Goal: Find specific page/section: Find specific page/section

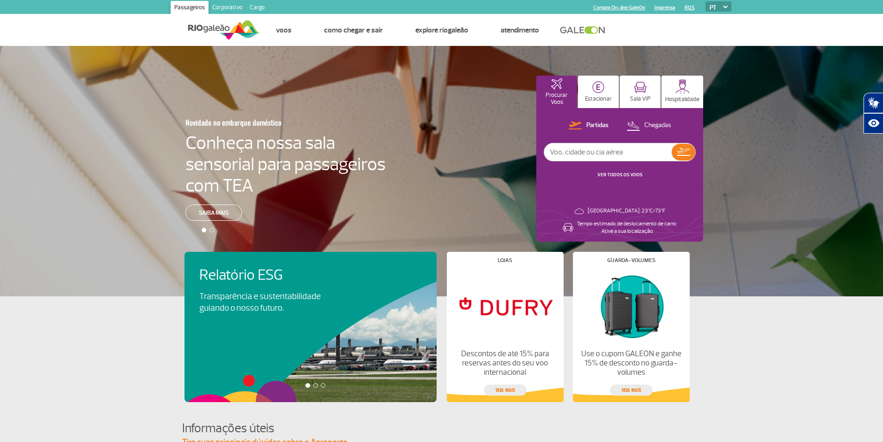
click at [262, 6] on link "Cargo" at bounding box center [257, 8] width 22 height 15
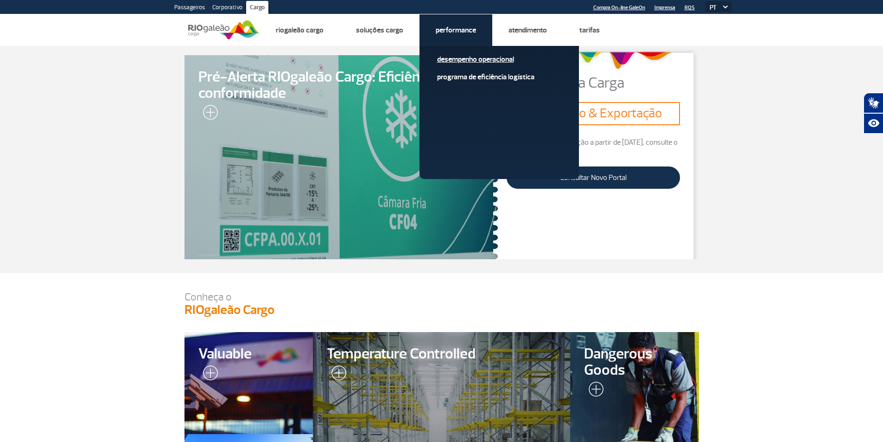
click at [461, 56] on link "Desempenho Operacional" at bounding box center [499, 59] width 124 height 10
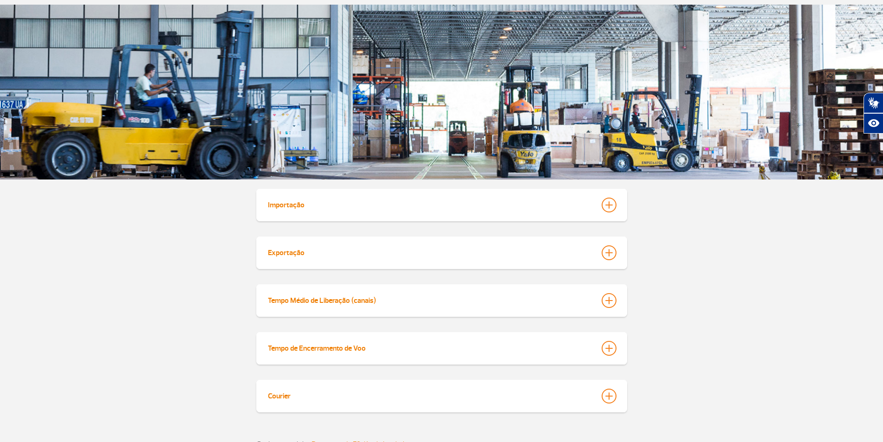
scroll to position [139, 0]
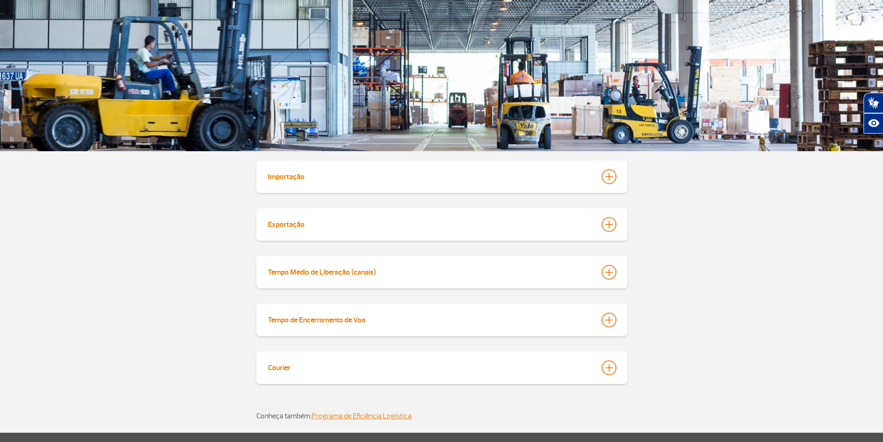
click at [614, 179] on div at bounding box center [609, 176] width 15 height 15
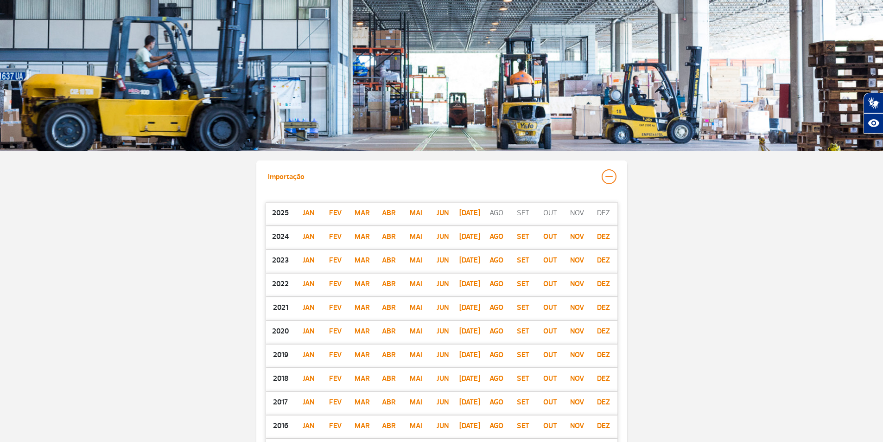
click at [474, 216] on p "jul" at bounding box center [469, 212] width 27 height 11
click at [602, 237] on p "dez" at bounding box center [604, 236] width 27 height 11
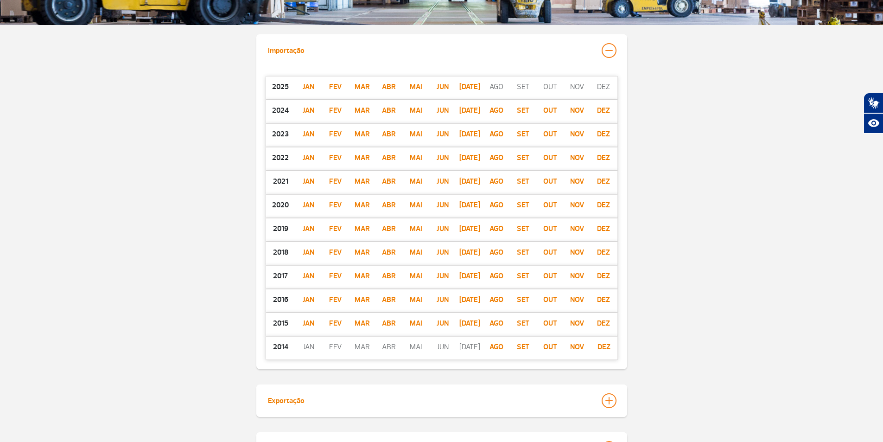
scroll to position [325, 0]
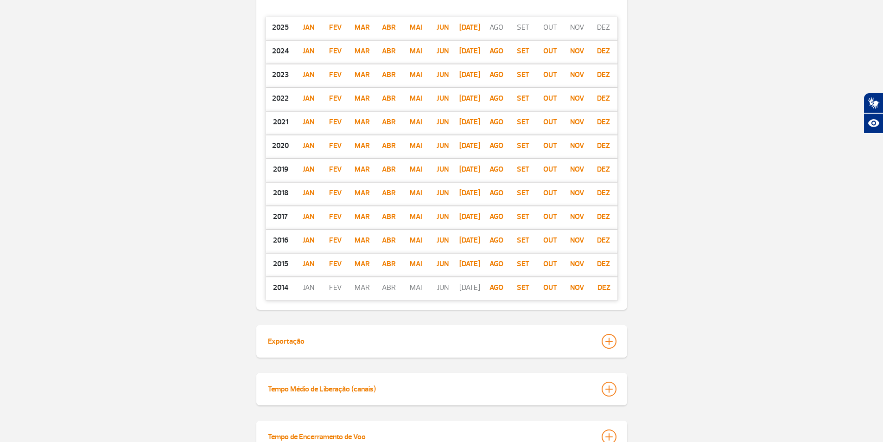
click at [310, 288] on p "jan" at bounding box center [308, 287] width 27 height 11
click at [609, 340] on div at bounding box center [609, 341] width 15 height 15
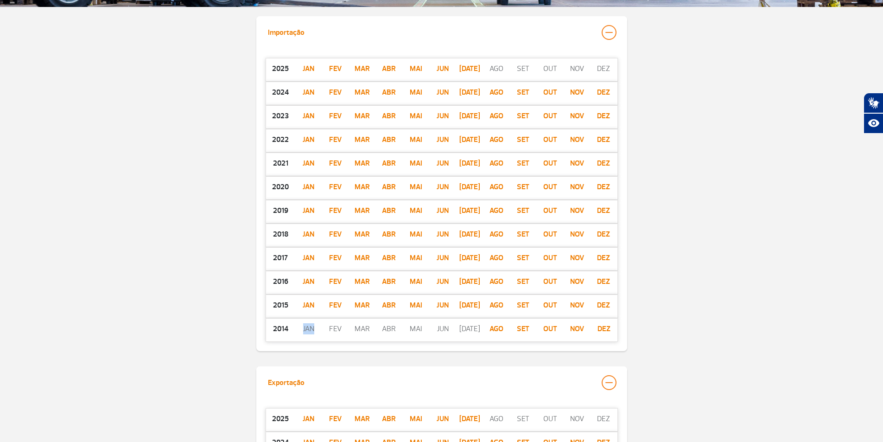
scroll to position [278, 0]
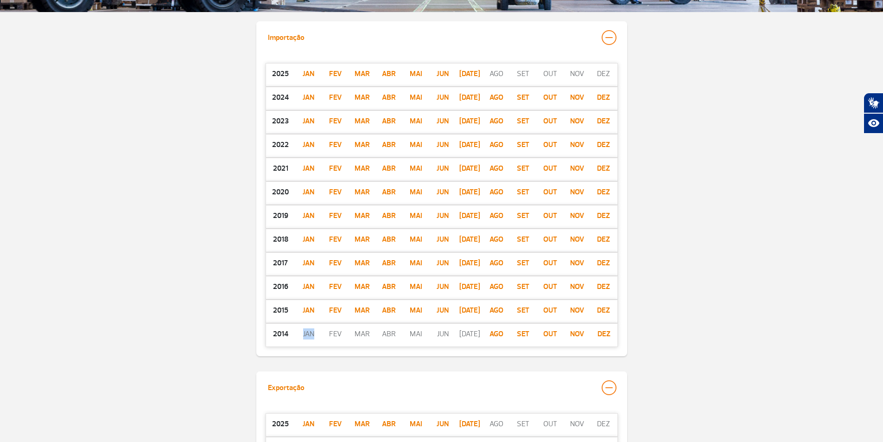
click at [605, 334] on p "dez" at bounding box center [604, 333] width 27 height 11
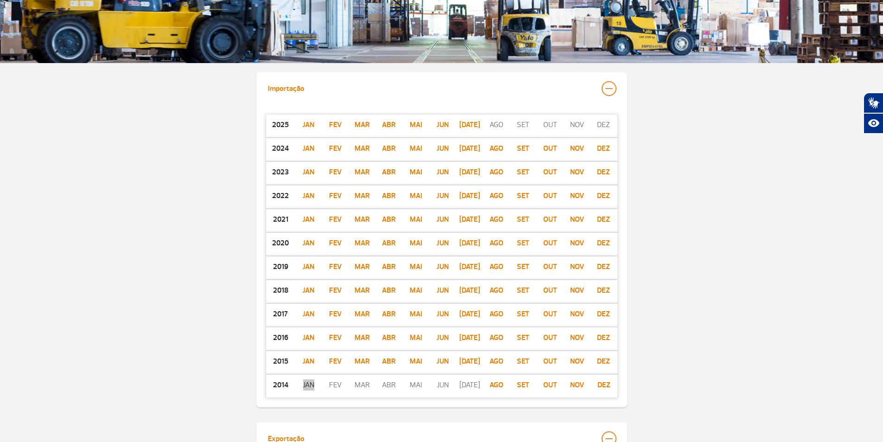
scroll to position [139, 0]
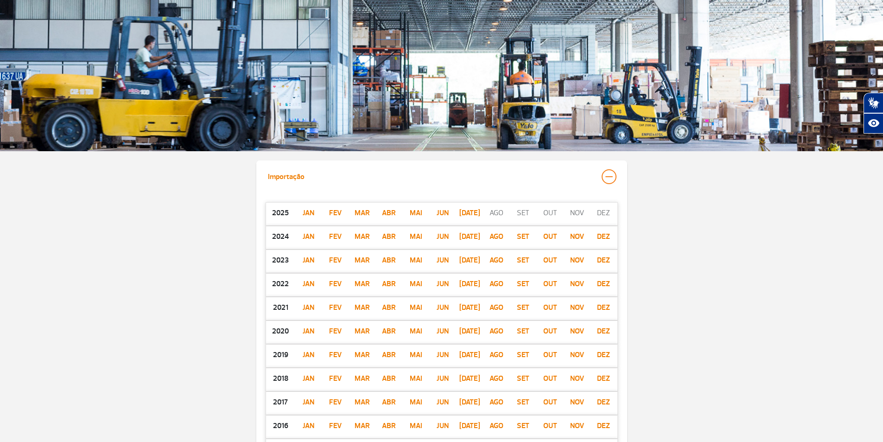
drag, startPoint x: 611, startPoint y: 187, endPoint x: 612, endPoint y: 181, distance: 6.1
click at [612, 185] on button "Importação" at bounding box center [442, 176] width 349 height 21
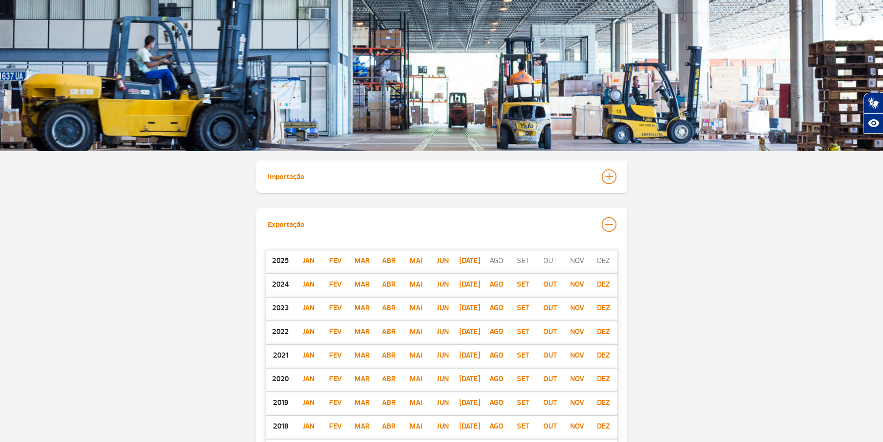
click at [612, 180] on div at bounding box center [609, 176] width 15 height 15
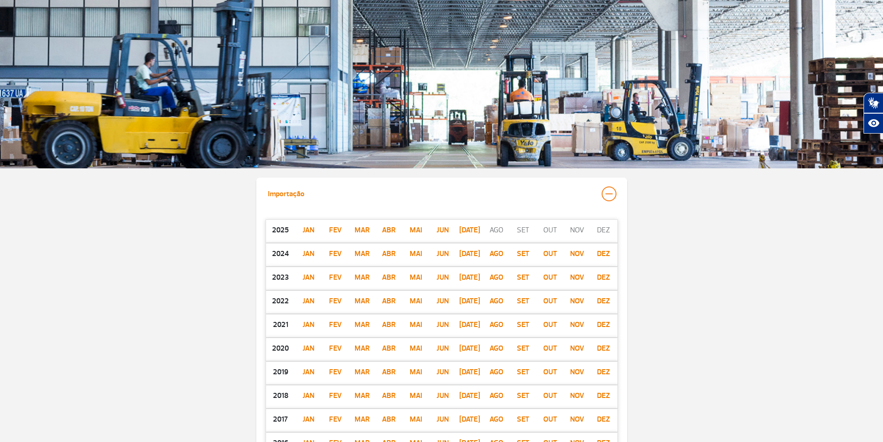
scroll to position [0, 0]
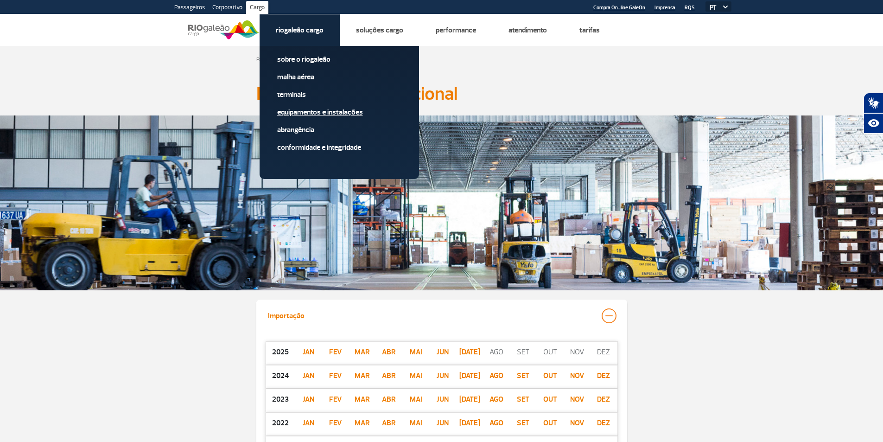
click at [328, 112] on link "Equipamentos e Instalações" at bounding box center [339, 112] width 124 height 10
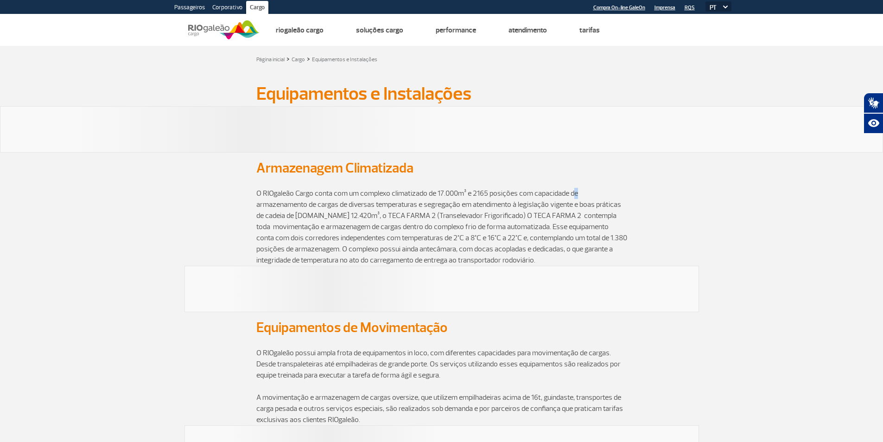
click at [571, 198] on p "O RIOgaleão Cargo conta com um complexo climatizado de 17.000m³ e 2165 posições…" at bounding box center [441, 221] width 371 height 89
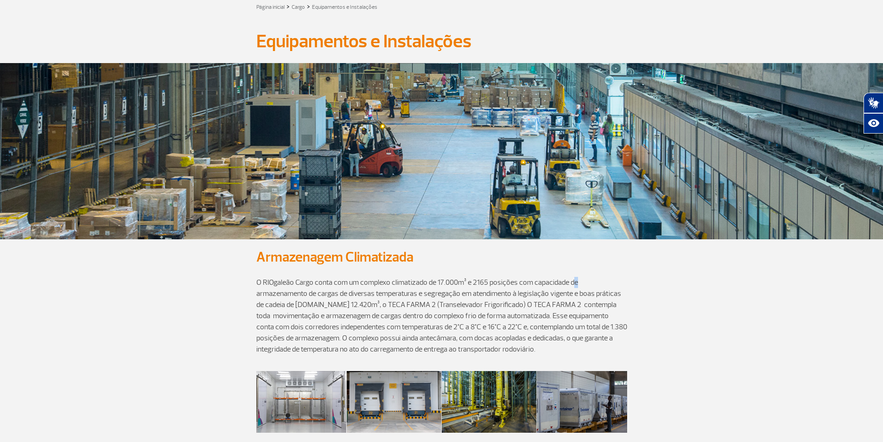
scroll to position [232, 0]
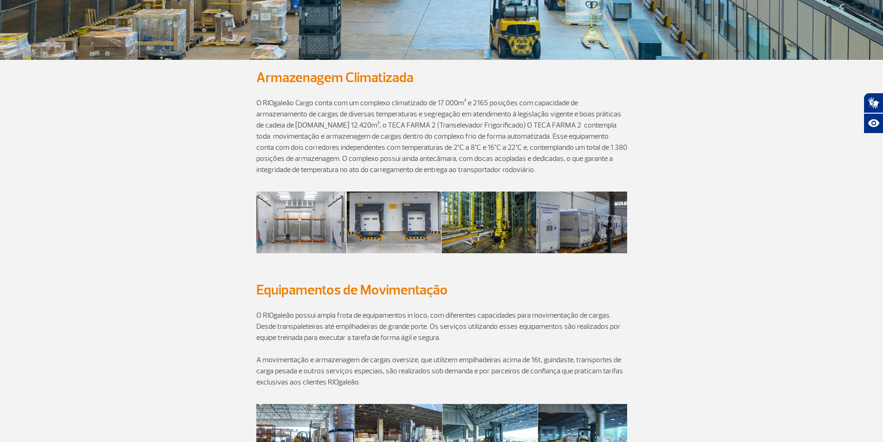
click at [773, 184] on section at bounding box center [441, 226] width 883 height 88
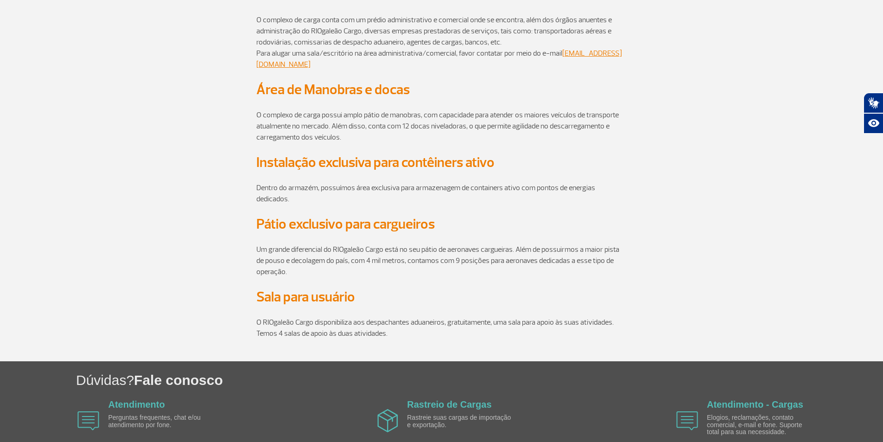
scroll to position [1139, 0]
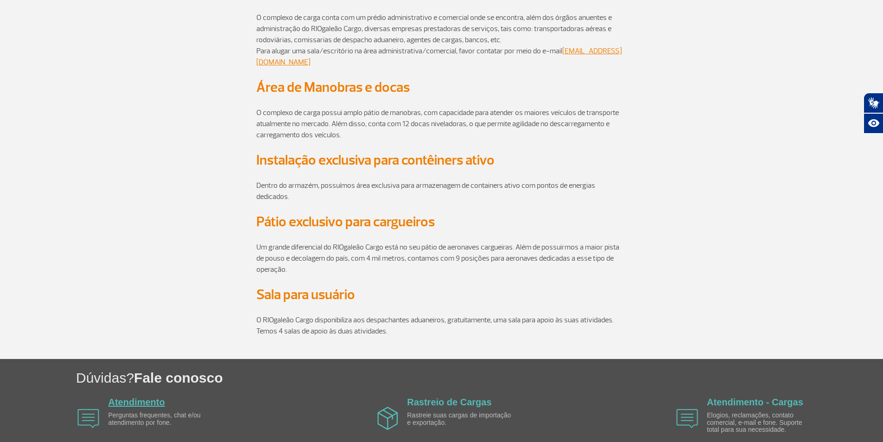
click at [131, 407] on link "Atendimento" at bounding box center [137, 402] width 57 height 10
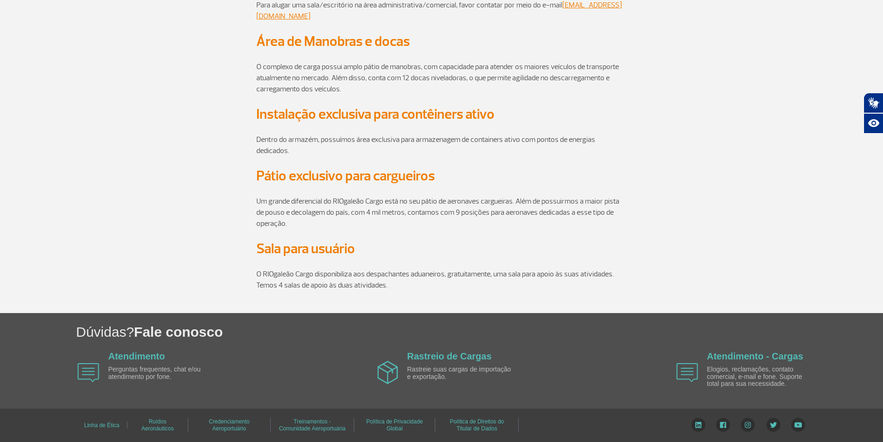
scroll to position [1185, 0]
click at [152, 353] on link "Atendimento" at bounding box center [137, 356] width 57 height 10
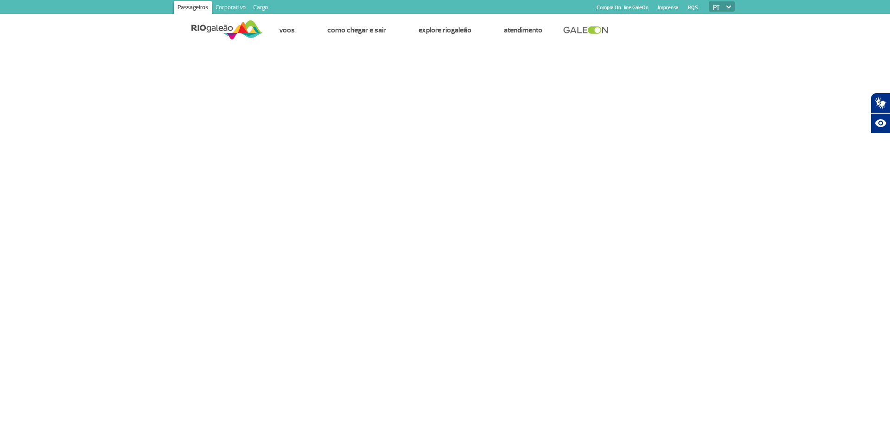
click at [263, 12] on link "Cargo" at bounding box center [261, 8] width 22 height 15
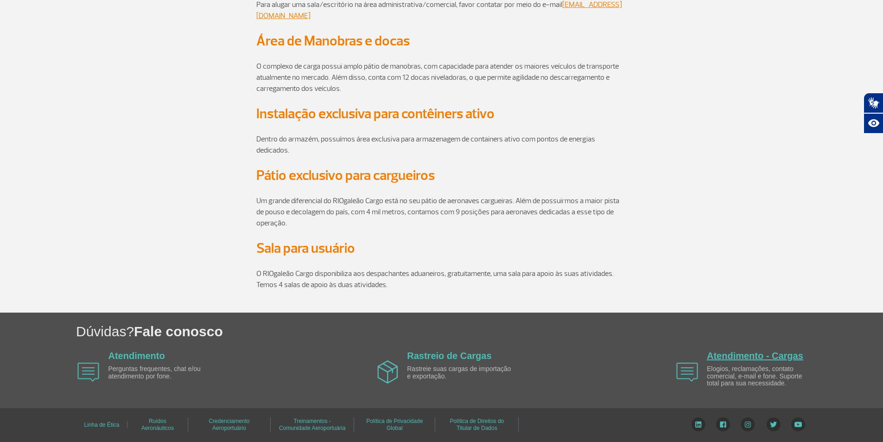
click at [731, 357] on link "Atendimento - Cargas" at bounding box center [755, 356] width 96 height 10
